Goal: Check status

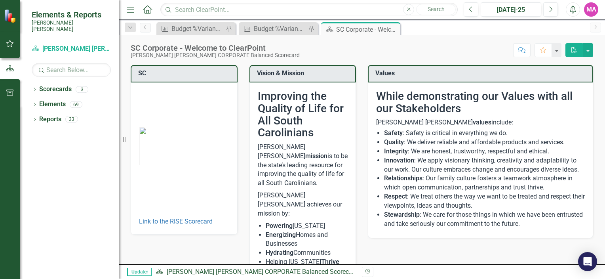
click at [398, 211] on strong "Stewardship" at bounding box center [402, 215] width 36 height 8
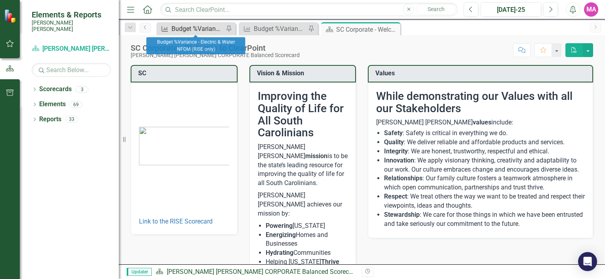
click at [201, 33] on div "Budget %Variance - Electric & Water NFOM (RISE only)" at bounding box center [198, 29] width 52 height 10
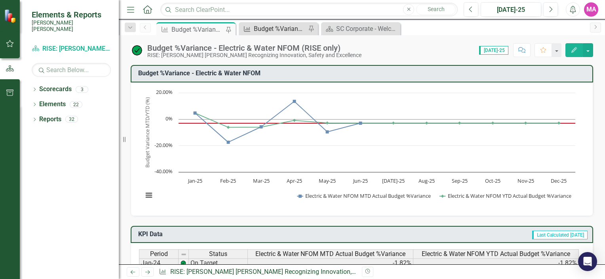
click at [277, 27] on div "Budget %Variance Overall - Electric & Water NFOM + CAPITAL" at bounding box center [280, 29] width 52 height 10
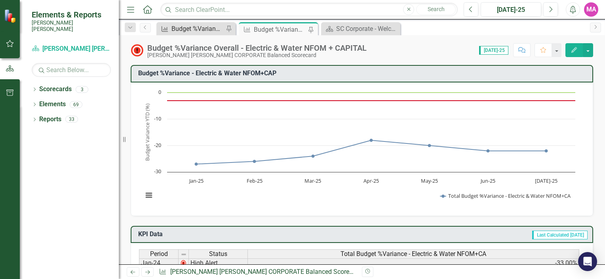
click at [207, 30] on div "Budget %Variance - Electric & Water NFOM (RISE only)" at bounding box center [198, 29] width 52 height 10
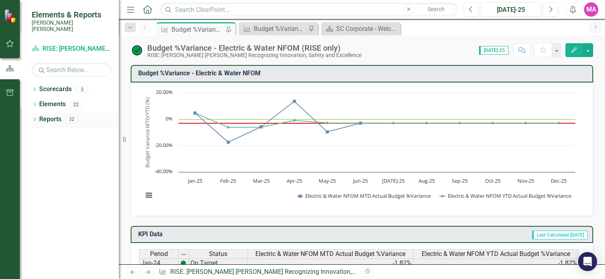
click at [34, 118] on icon "Dropdown" at bounding box center [35, 120] width 6 height 4
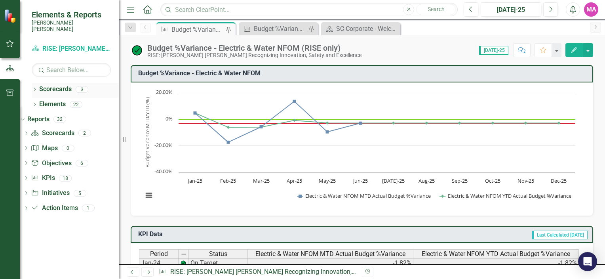
click at [35, 88] on icon "Dropdown" at bounding box center [35, 90] width 6 height 4
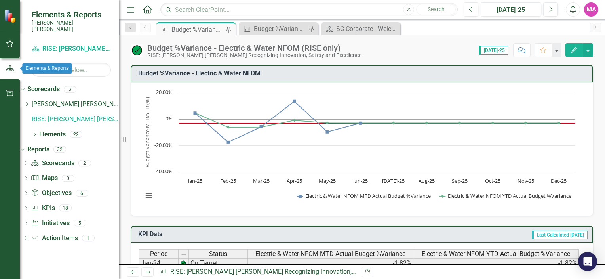
click at [12, 50] on button "button" at bounding box center [10, 44] width 18 height 17
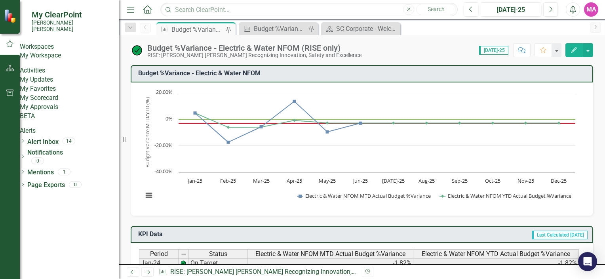
click at [56, 57] on link "My Workspace" at bounding box center [69, 55] width 99 height 9
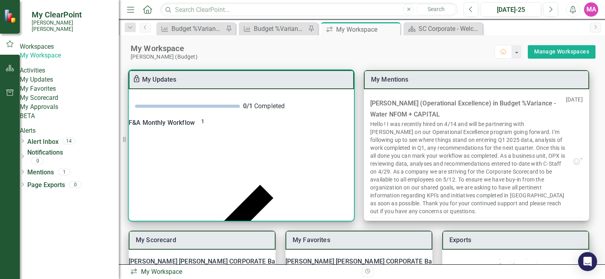
click at [195, 125] on div "F&A Monthly Workflow 1" at bounding box center [241, 122] width 225 height 11
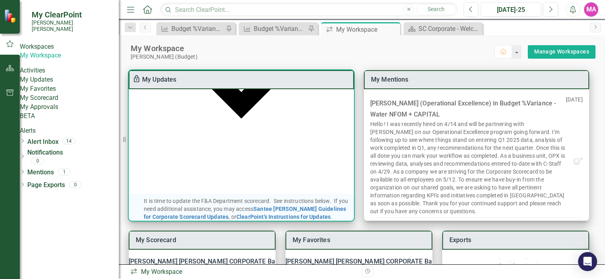
scroll to position [161, 0]
checkbox input "true"
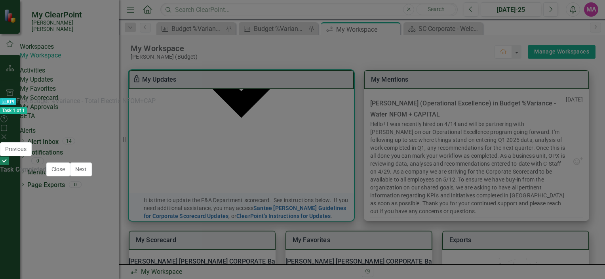
click at [9, 165] on div at bounding box center [4, 160] width 9 height 9
click at [11, 167] on input "Task Completed" at bounding box center [4, 161] width 12 height 12
checkbox input "false"
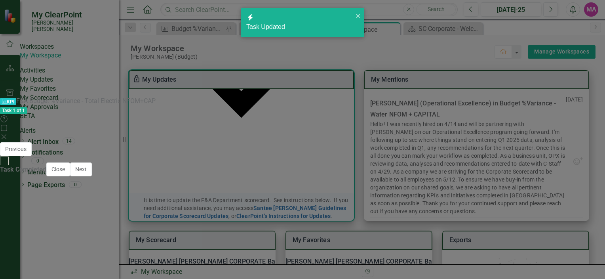
checkbox input "false"
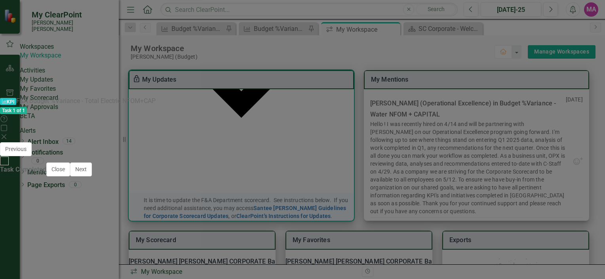
click at [288, 246] on td "$ 67,600,635.00" at bounding box center [268, 250] width 40 height 9
drag, startPoint x: 587, startPoint y: 10, endPoint x: 488, endPoint y: 82, distance: 122.3
click at [493, 97] on div "KPI KPI F&A Budget %Variance​ - Total Electric NFOM+CAP Task 1 of 1 Help Maximi…" at bounding box center [302, 140] width 605 height 86
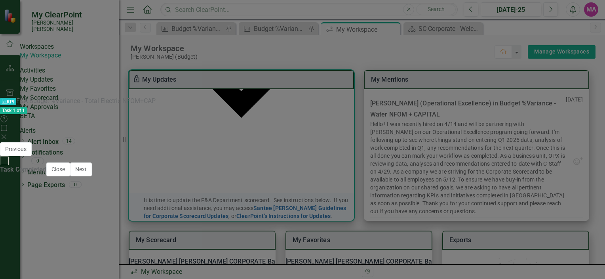
click at [6, 134] on icon at bounding box center [4, 136] width 5 height 5
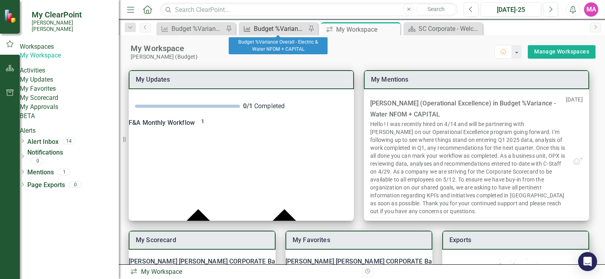
click at [284, 27] on div "Budget %Variance Overall - Electric & Water NFOM + CAPITAL" at bounding box center [280, 29] width 52 height 10
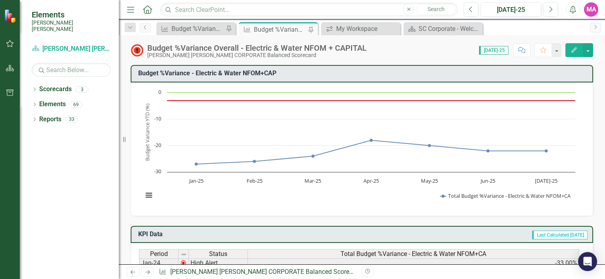
click at [569, 54] on button "Edit" at bounding box center [574, 50] width 17 height 14
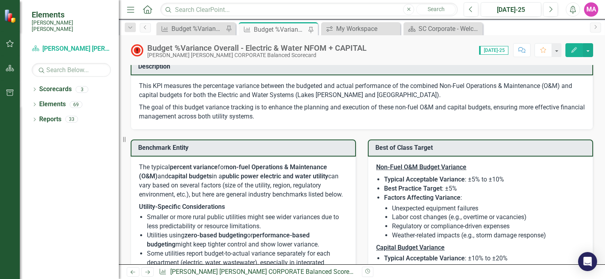
scroll to position [515, 0]
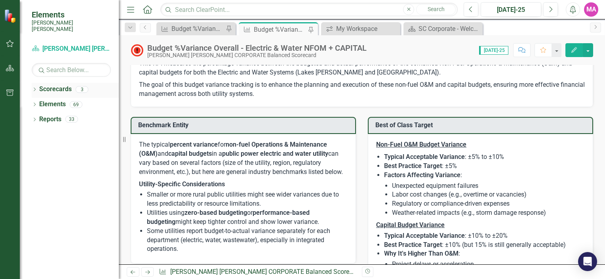
click at [36, 88] on icon "Dropdown" at bounding box center [35, 90] width 6 height 4
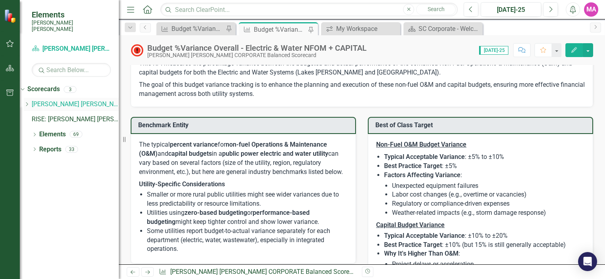
click at [71, 100] on link "[PERSON_NAME] [PERSON_NAME] CORPORATE Balanced Scorecard" at bounding box center [75, 104] width 87 height 9
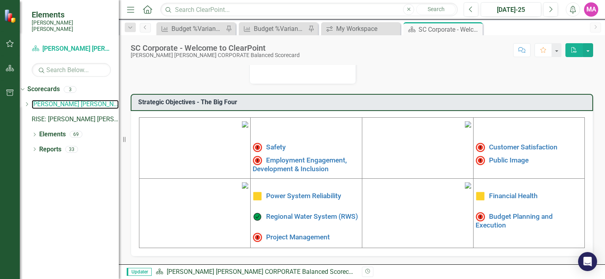
scroll to position [256, 0]
click at [76, 115] on link "RISE: [PERSON_NAME] [PERSON_NAME] Recognizing Innovation, Safety and Excellence" at bounding box center [75, 119] width 87 height 9
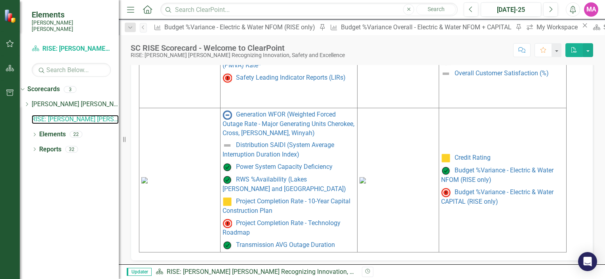
scroll to position [452, 0]
click at [486, 188] on link "Budget %Variance - Electric & Water CAPITAL (RISE only)" at bounding box center [497, 196] width 113 height 17
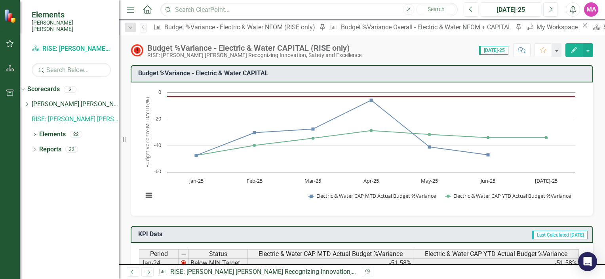
click at [327, 32] on div "KPI Budget %Variance Overall - Electric & Water NFOM + CAPITAL Pin" at bounding box center [425, 27] width 196 height 10
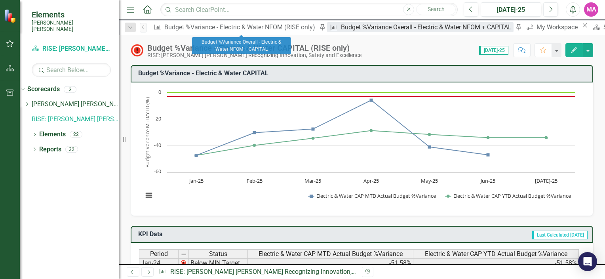
click at [341, 28] on div "Budget %Variance Overall - Electric & Water NFOM + CAPITAL" at bounding box center [427, 27] width 173 height 10
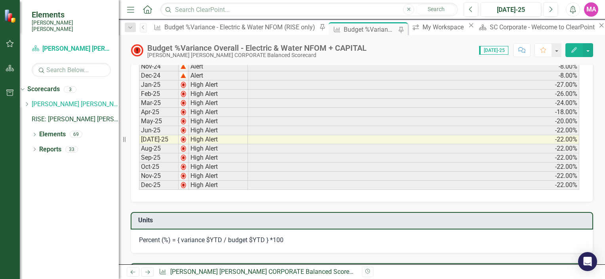
scroll to position [238, 0]
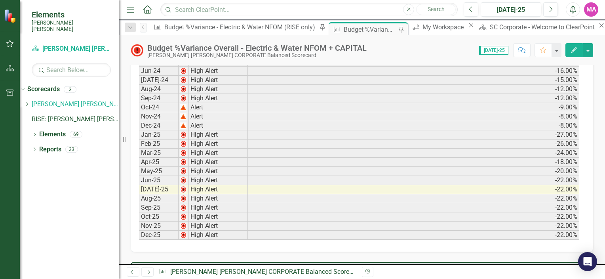
click at [605, 31] on icon "Scorecard" at bounding box center [614, 27] width 8 height 6
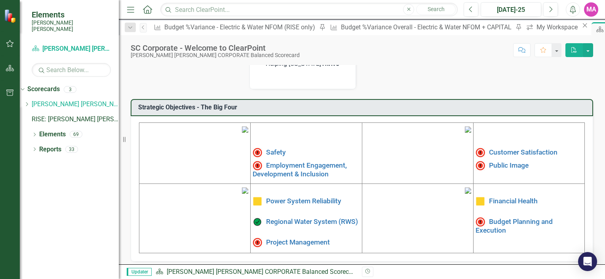
scroll to position [256, 0]
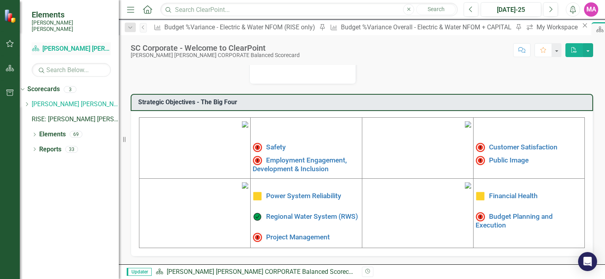
click at [67, 44] on link "Scorecard Santee [PERSON_NAME] CORPORATE Balanced Scorecard" at bounding box center [71, 48] width 79 height 9
click at [97, 46] on link "Scorecard Santee [PERSON_NAME] CORPORATE Balanced Scorecard" at bounding box center [71, 48] width 79 height 9
click at [10, 45] on icon "button" at bounding box center [10, 43] width 8 height 6
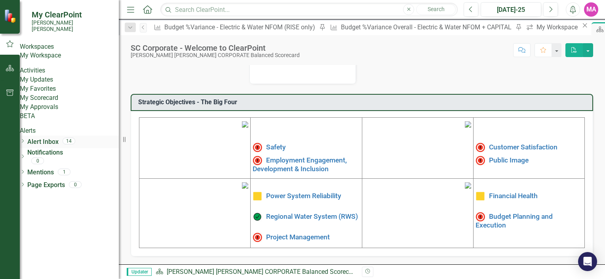
click at [37, 147] on div "Dropdown Alert Inbox 14" at bounding box center [69, 141] width 99 height 9
click at [25, 145] on div "Dropdown" at bounding box center [23, 142] width 6 height 7
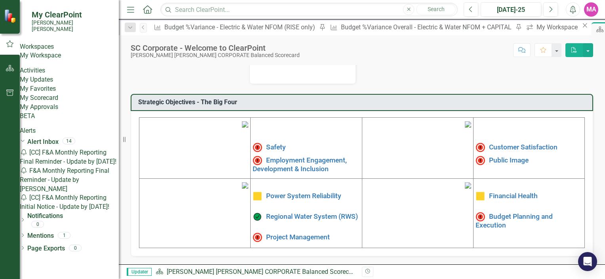
click at [78, 194] on div "Notification F&A Monthly Reporting Final Reminder - Update by [PERSON_NAME]" at bounding box center [69, 179] width 99 height 27
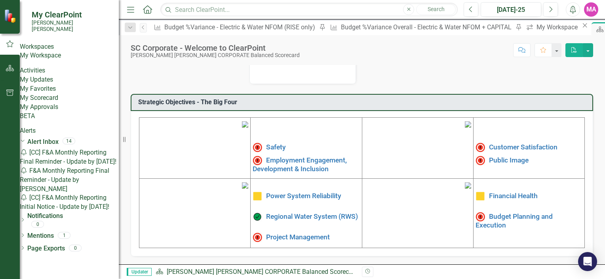
click at [49, 103] on link "My Scorecard" at bounding box center [69, 97] width 99 height 9
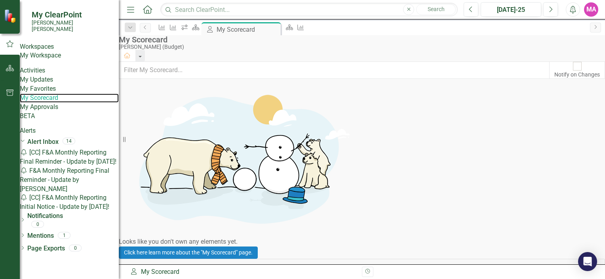
scroll to position [71, 0]
